Goal: Information Seeking & Learning: Learn about a topic

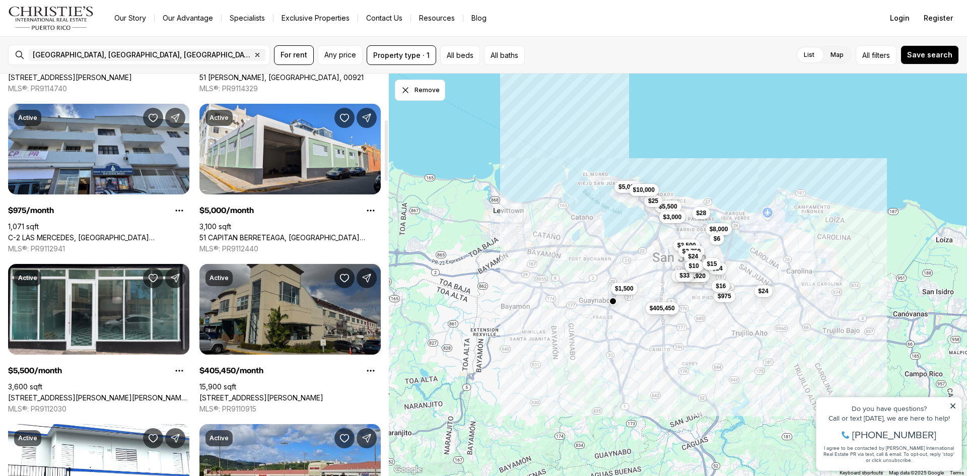
scroll to position [302, 0]
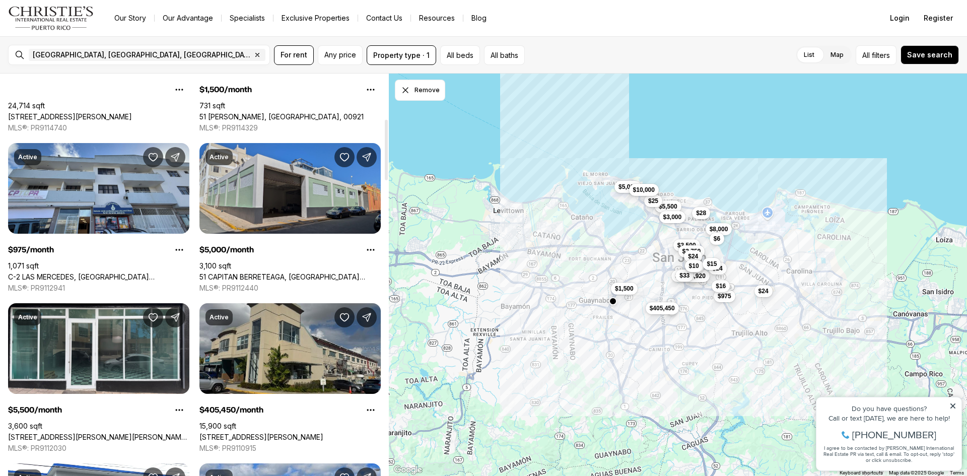
click at [260, 272] on link "51 CAPITAN BERRETEAGA, [GEOGRAPHIC_DATA][PERSON_NAME], 00901" at bounding box center [289, 276] width 181 height 9
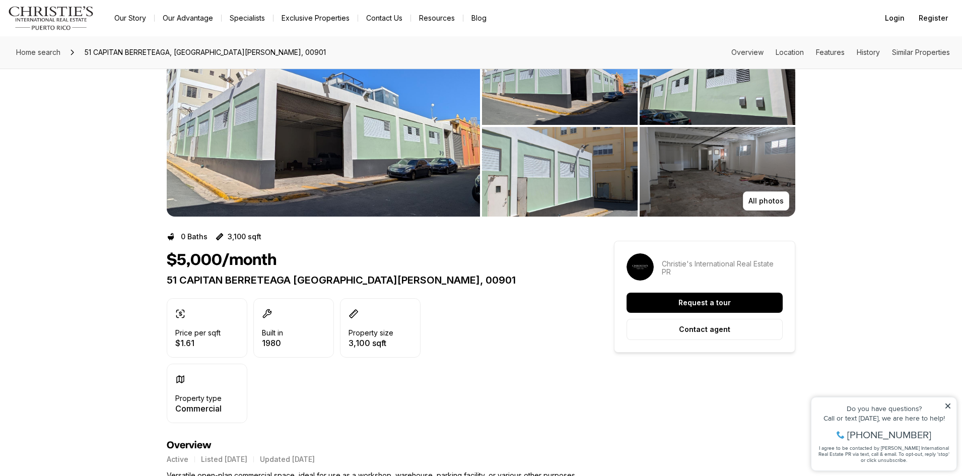
scroll to position [50, 0]
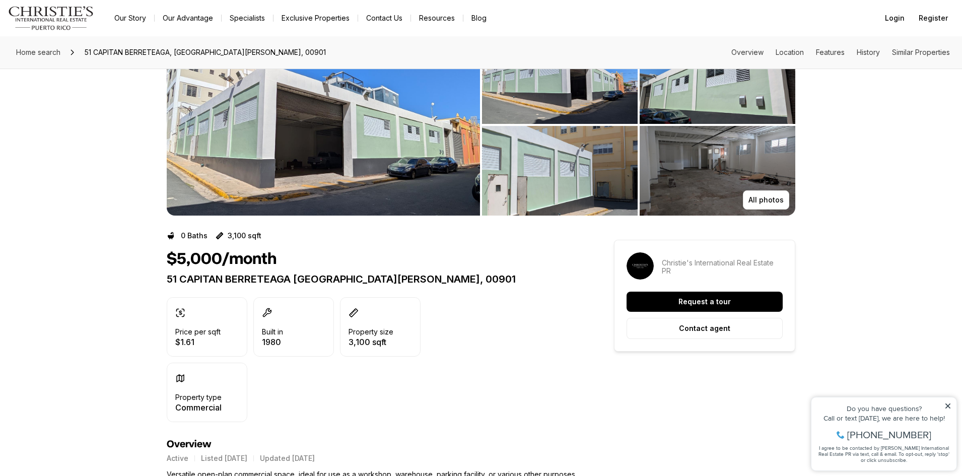
click at [324, 177] on img "View image gallery" at bounding box center [323, 124] width 313 height 181
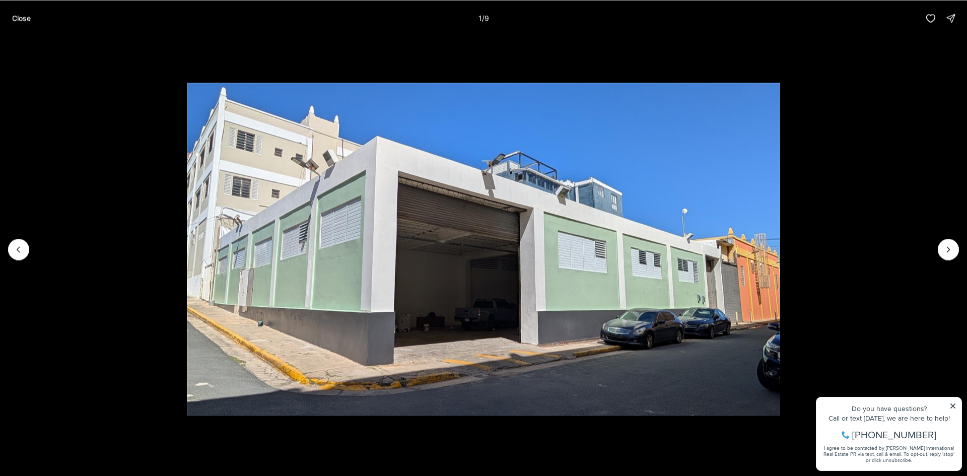
click at [937, 245] on li "1 of 9" at bounding box center [483, 249] width 967 height 426
click at [943, 247] on button "Next slide" at bounding box center [948, 249] width 21 height 21
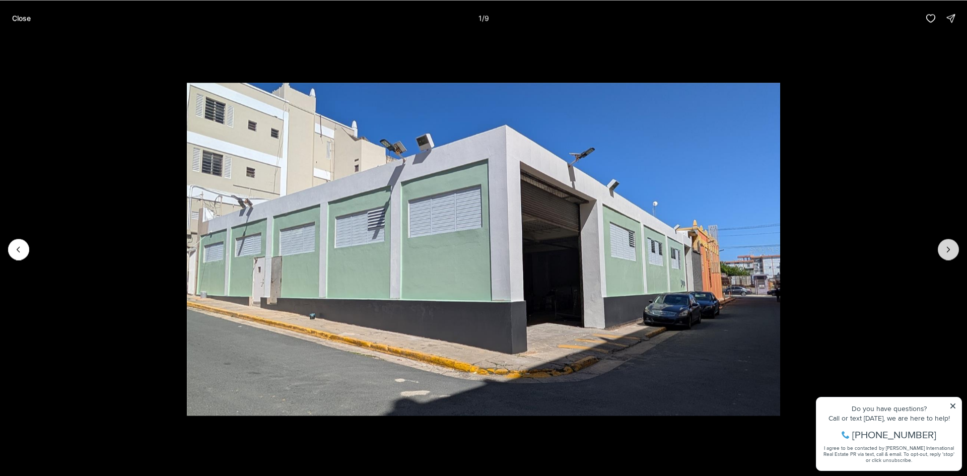
click at [943, 249] on icon "Next slide" at bounding box center [948, 249] width 10 height 10
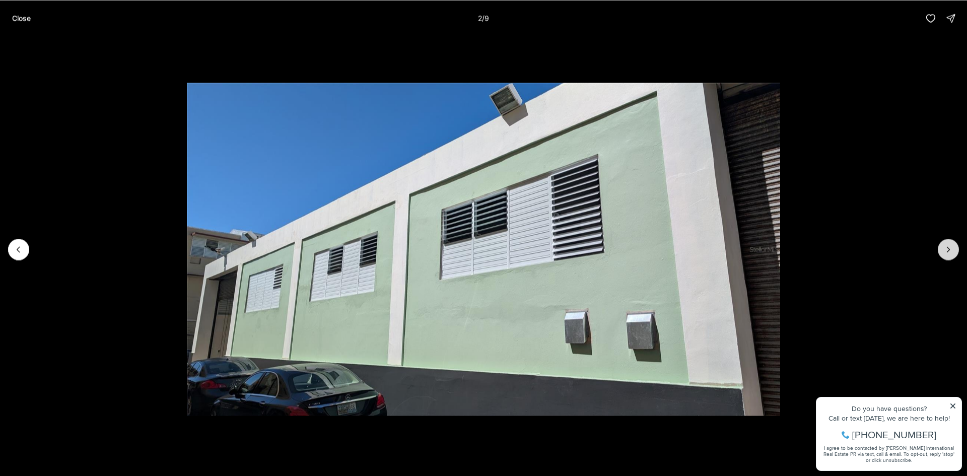
click at [943, 249] on button "Next slide" at bounding box center [948, 249] width 21 height 21
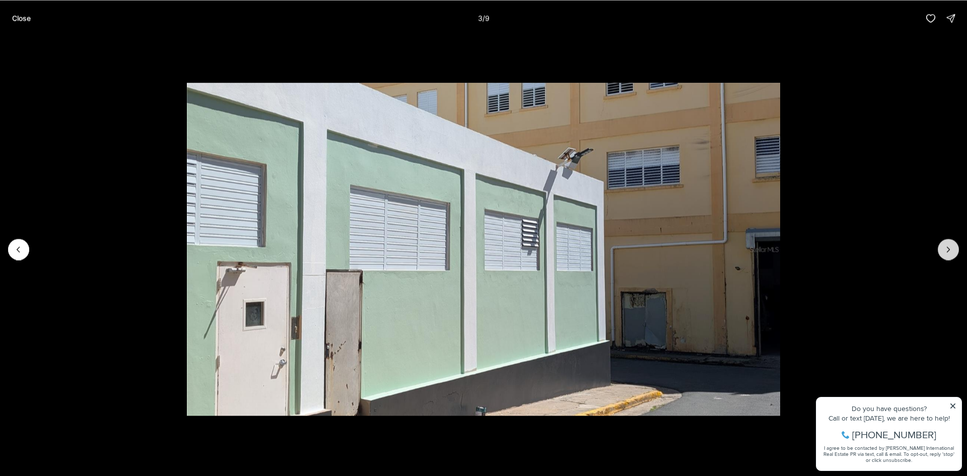
click at [943, 249] on button "Next slide" at bounding box center [948, 249] width 21 height 21
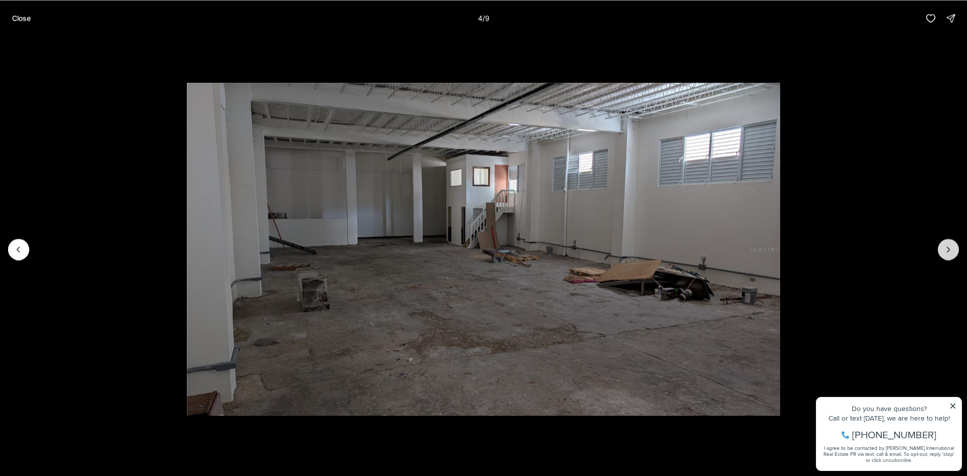
click at [943, 249] on button "Next slide" at bounding box center [948, 249] width 21 height 21
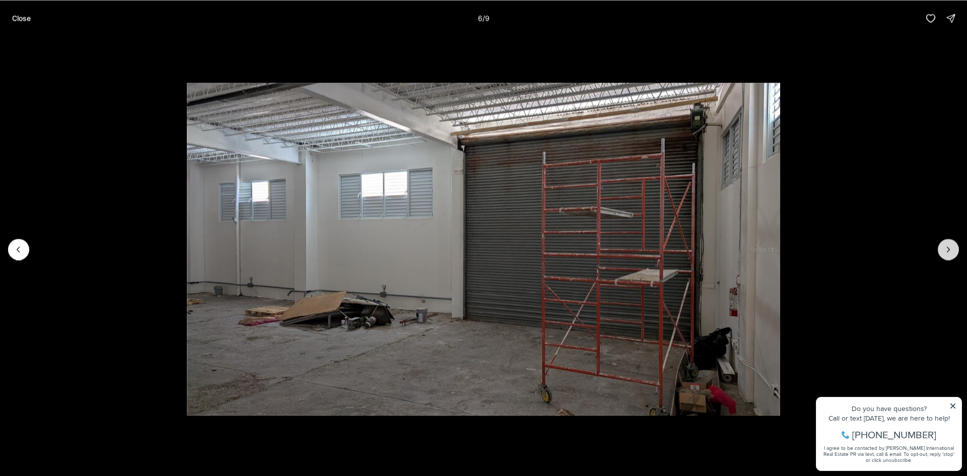
click at [943, 249] on button "Next slide" at bounding box center [948, 249] width 21 height 21
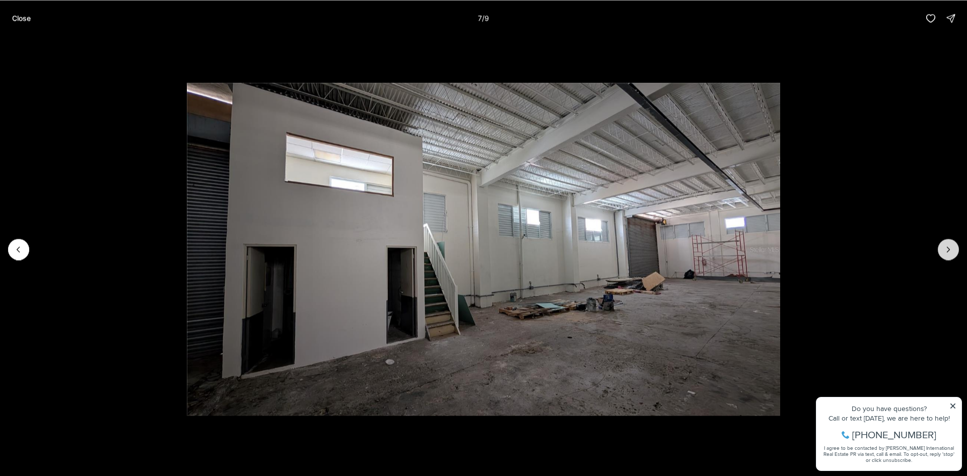
click at [943, 249] on button "Next slide" at bounding box center [948, 249] width 21 height 21
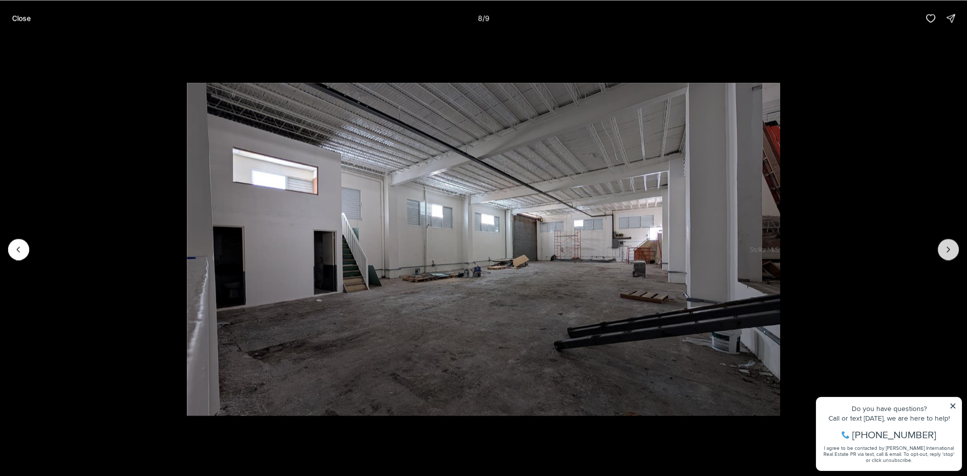
click at [943, 249] on button "Next slide" at bounding box center [948, 249] width 21 height 21
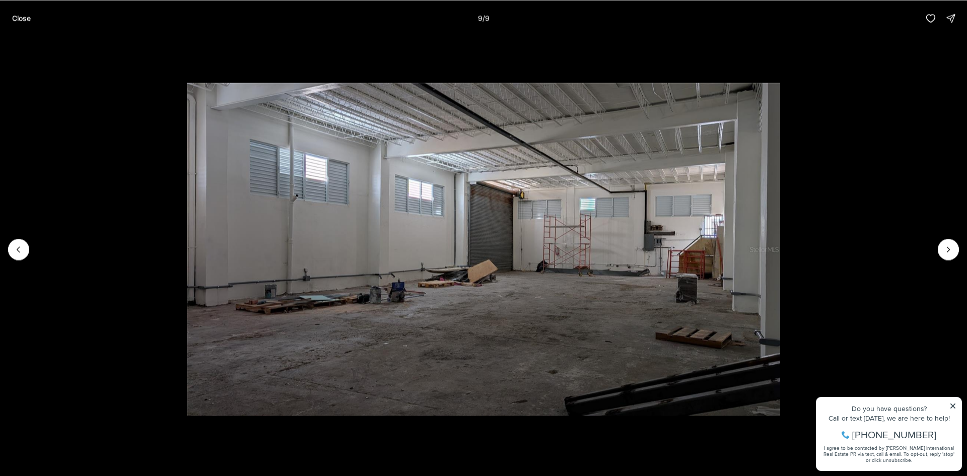
click at [904, 194] on li "9 of 9" at bounding box center [483, 249] width 967 height 426
click at [13, 16] on p "Close" at bounding box center [21, 18] width 19 height 8
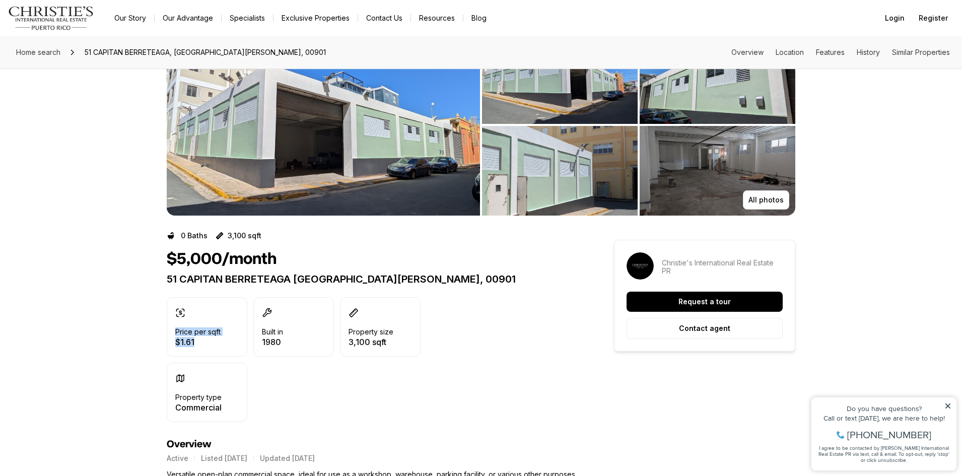
drag, startPoint x: 209, startPoint y: 340, endPoint x: 179, endPoint y: 331, distance: 31.9
click at [176, 333] on div "Price per sqft $1.61" at bounding box center [197, 327] width 45 height 38
click at [179, 331] on p "Price per sqft" at bounding box center [197, 332] width 45 height 8
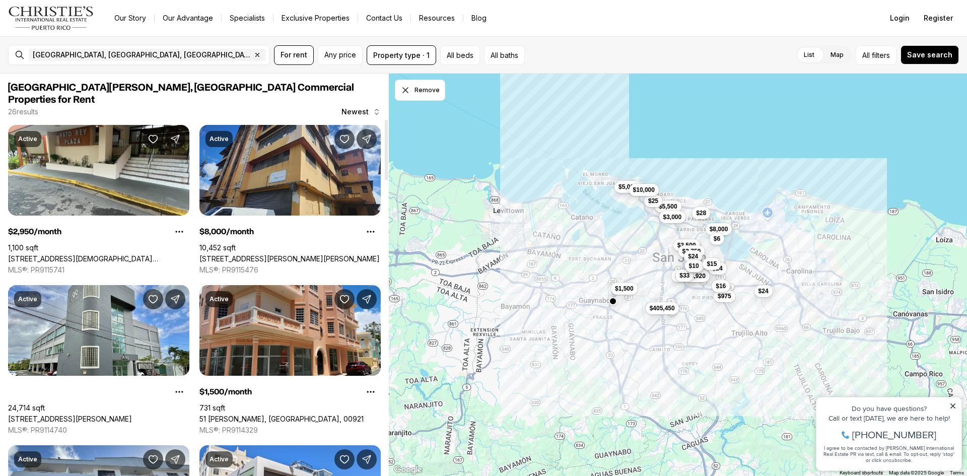
scroll to position [302, 0]
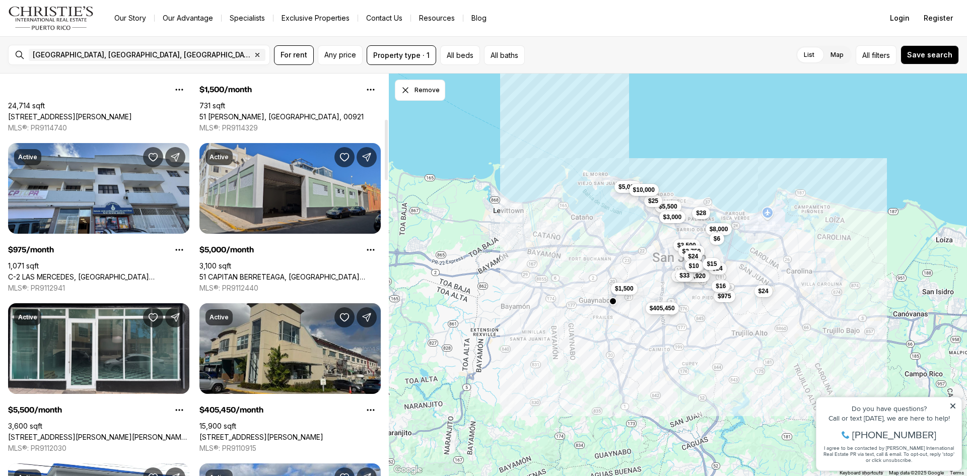
click at [311, 272] on link "51 CAPITAN BERRETEAGA, [GEOGRAPHIC_DATA][PERSON_NAME], 00901" at bounding box center [289, 276] width 181 height 9
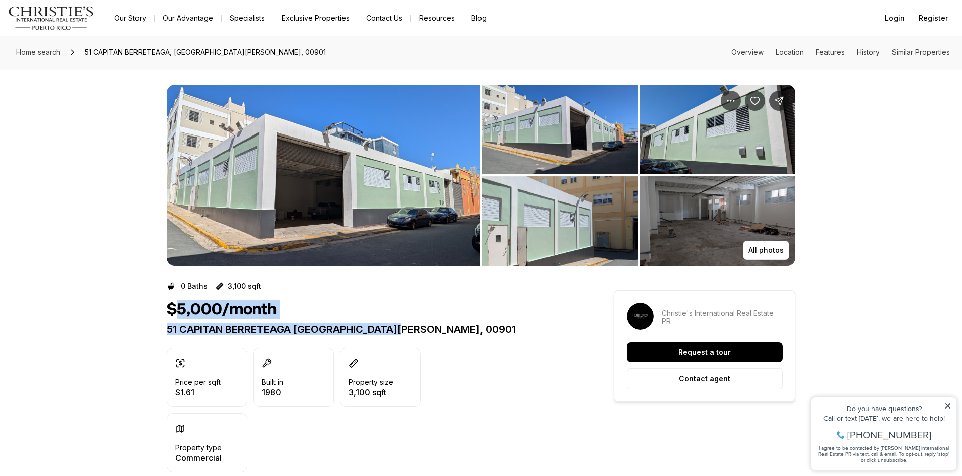
drag, startPoint x: 403, startPoint y: 324, endPoint x: 77, endPoint y: 178, distance: 357.3
click at [176, 313] on div "$5,000/month 51 CAPITAN BERRETEAGA SAN JUAN PR, 00901" at bounding box center [372, 317] width 411 height 35
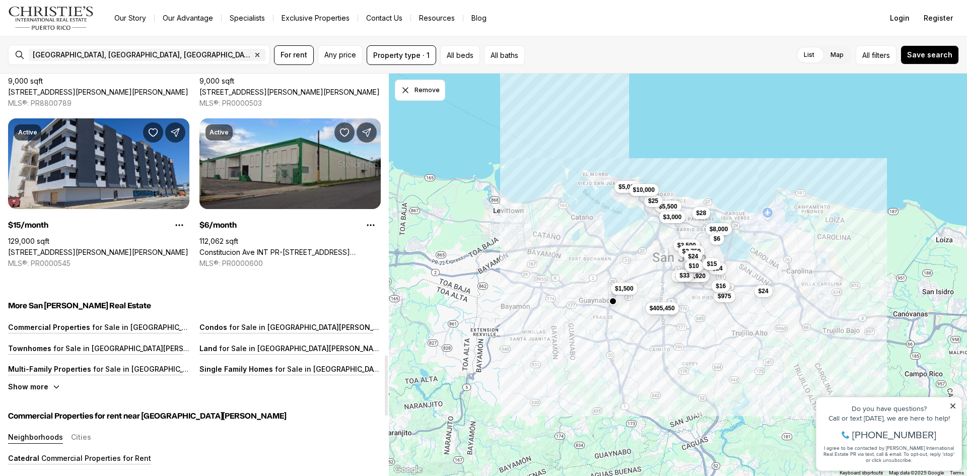
scroll to position [1964, 0]
